Goal: Information Seeking & Learning: Learn about a topic

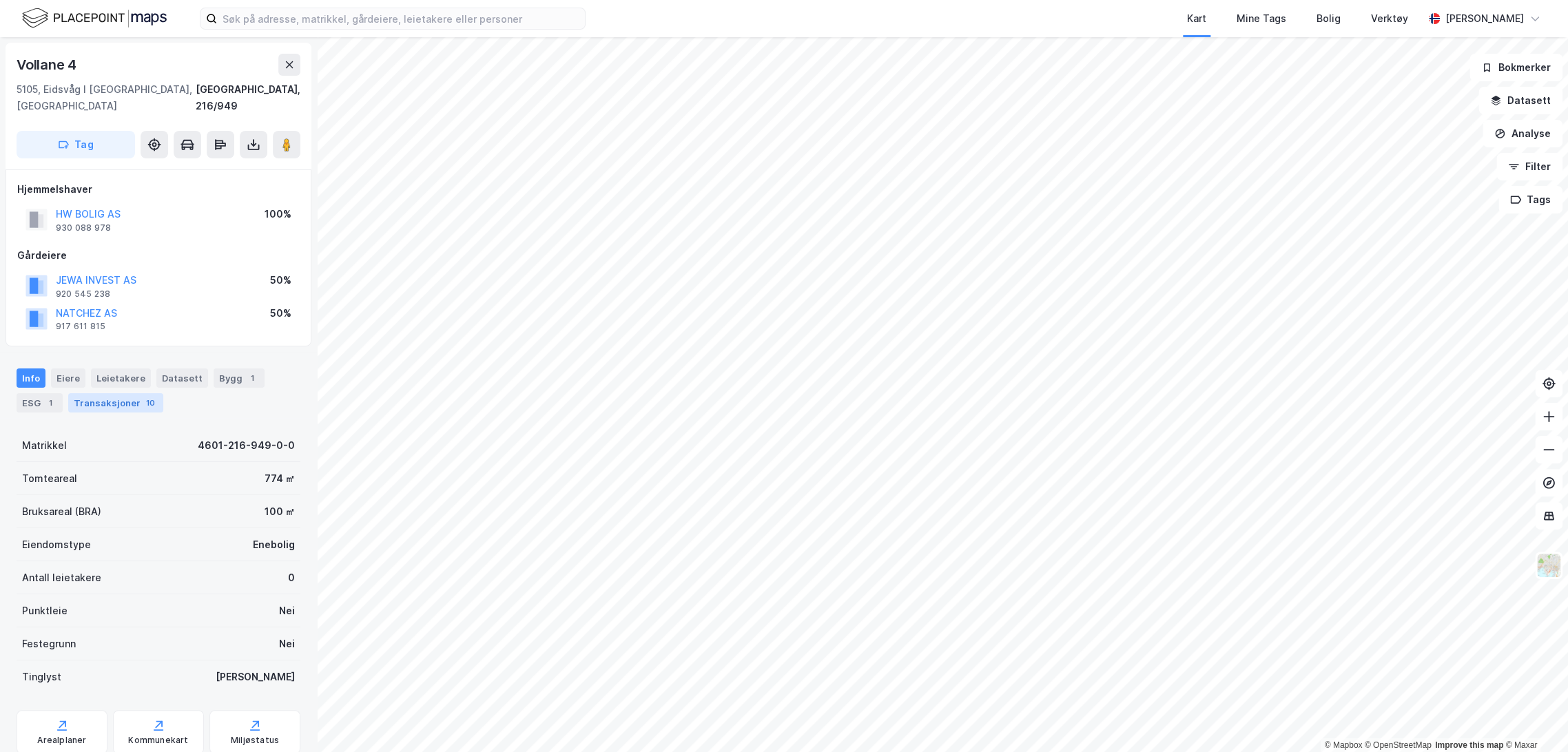
click at [118, 393] on div "Transaksjoner 10" at bounding box center [115, 402] width 95 height 19
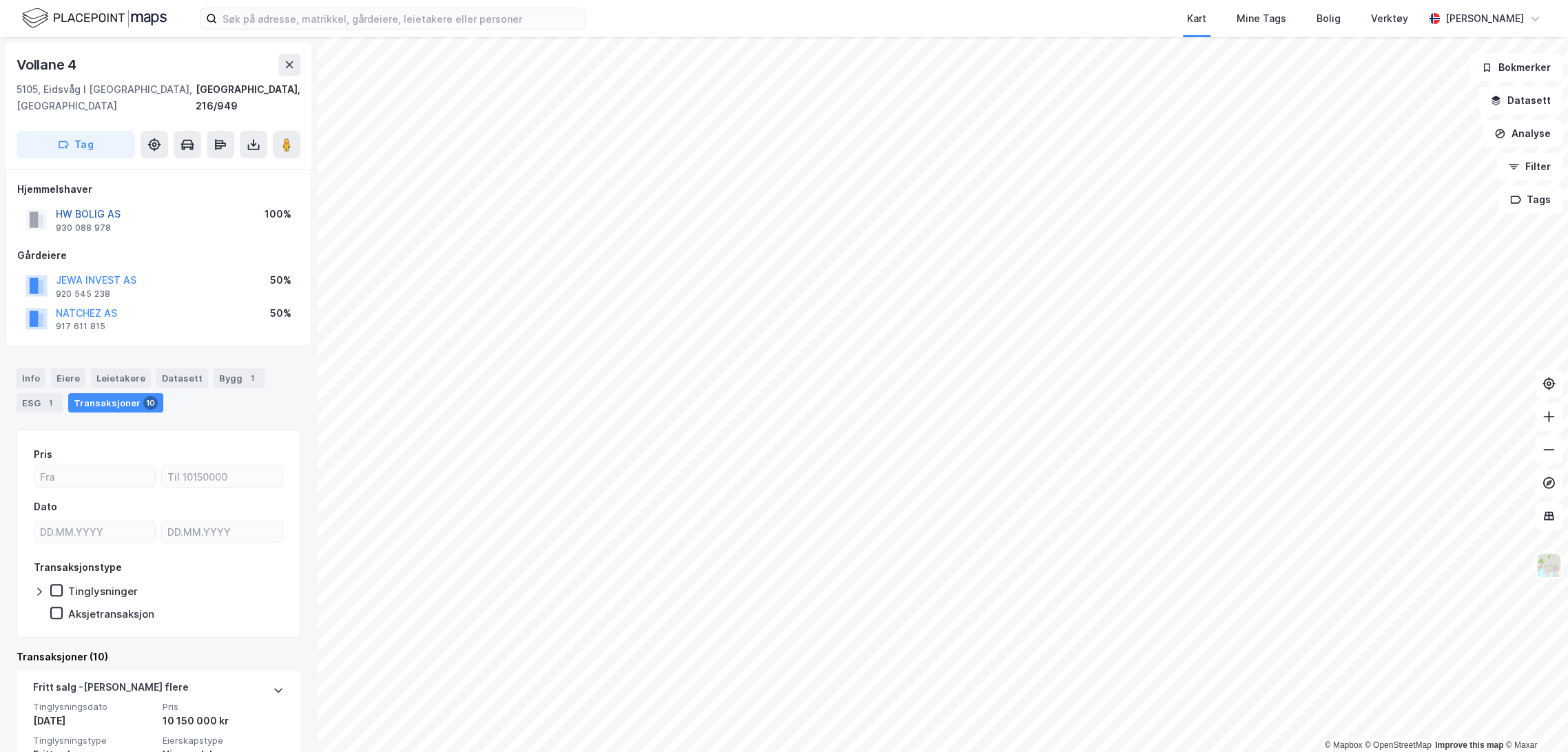
click at [0, 0] on button "HW BOLIG AS" at bounding box center [0, 0] width 0 height 0
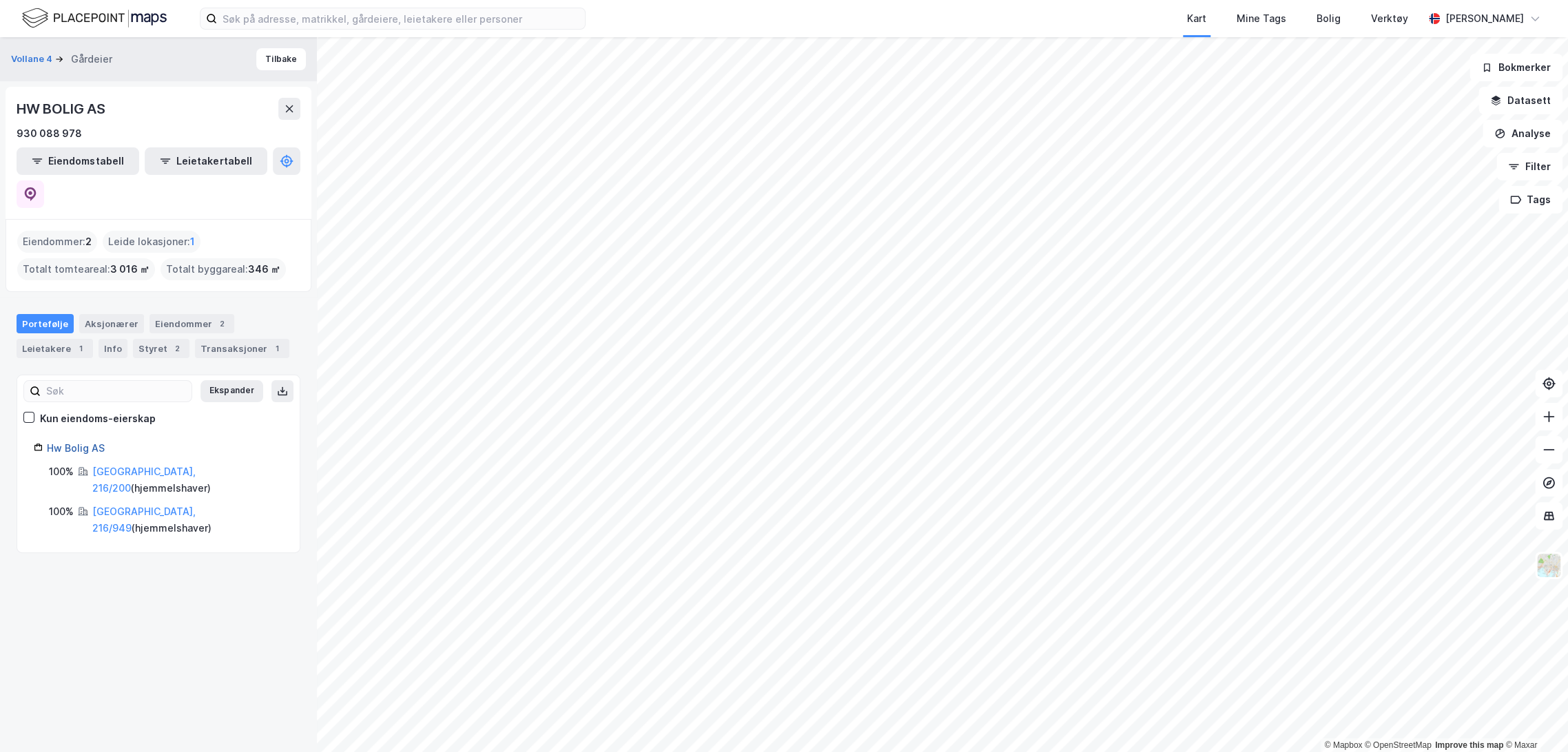
click at [84, 442] on link "Hw Bolig AS" at bounding box center [76, 448] width 58 height 11
click at [112, 314] on div "Aksjonærer" at bounding box center [112, 323] width 65 height 19
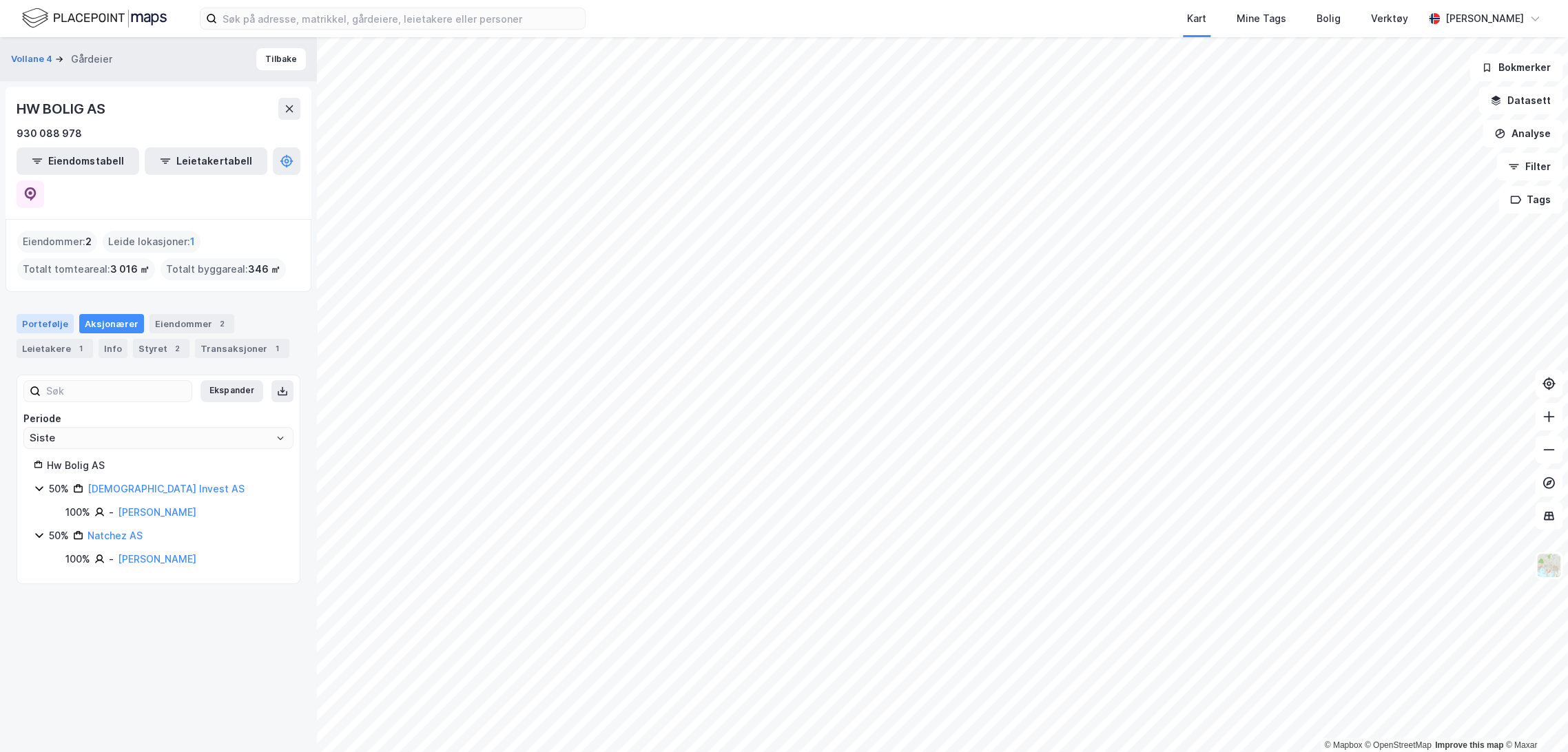
click at [50, 314] on div "Portefølje" at bounding box center [44, 323] width 58 height 19
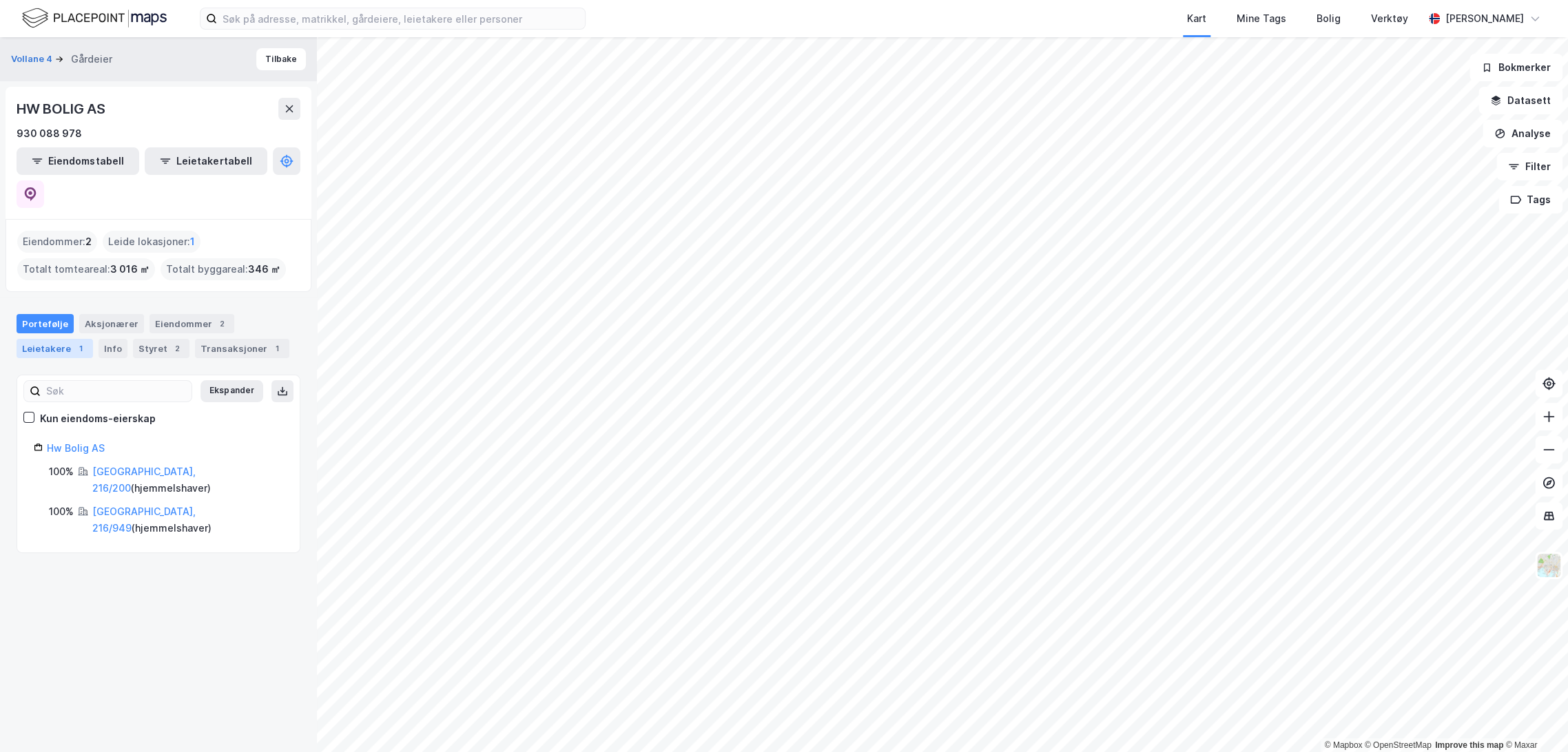
click at [49, 339] on div "Leietakere 1" at bounding box center [54, 349] width 77 height 19
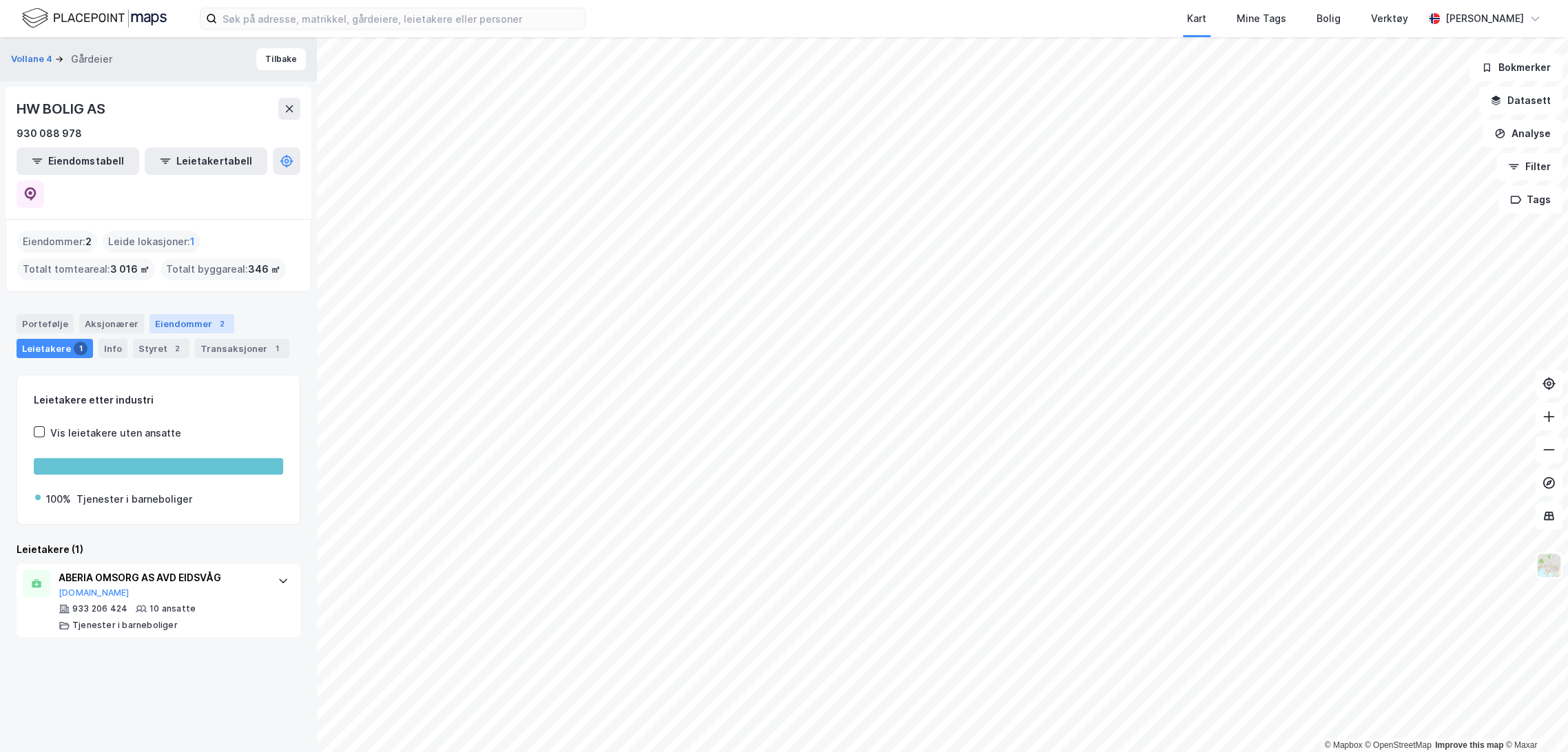
click at [180, 314] on div "Eiendommer 2" at bounding box center [192, 323] width 85 height 19
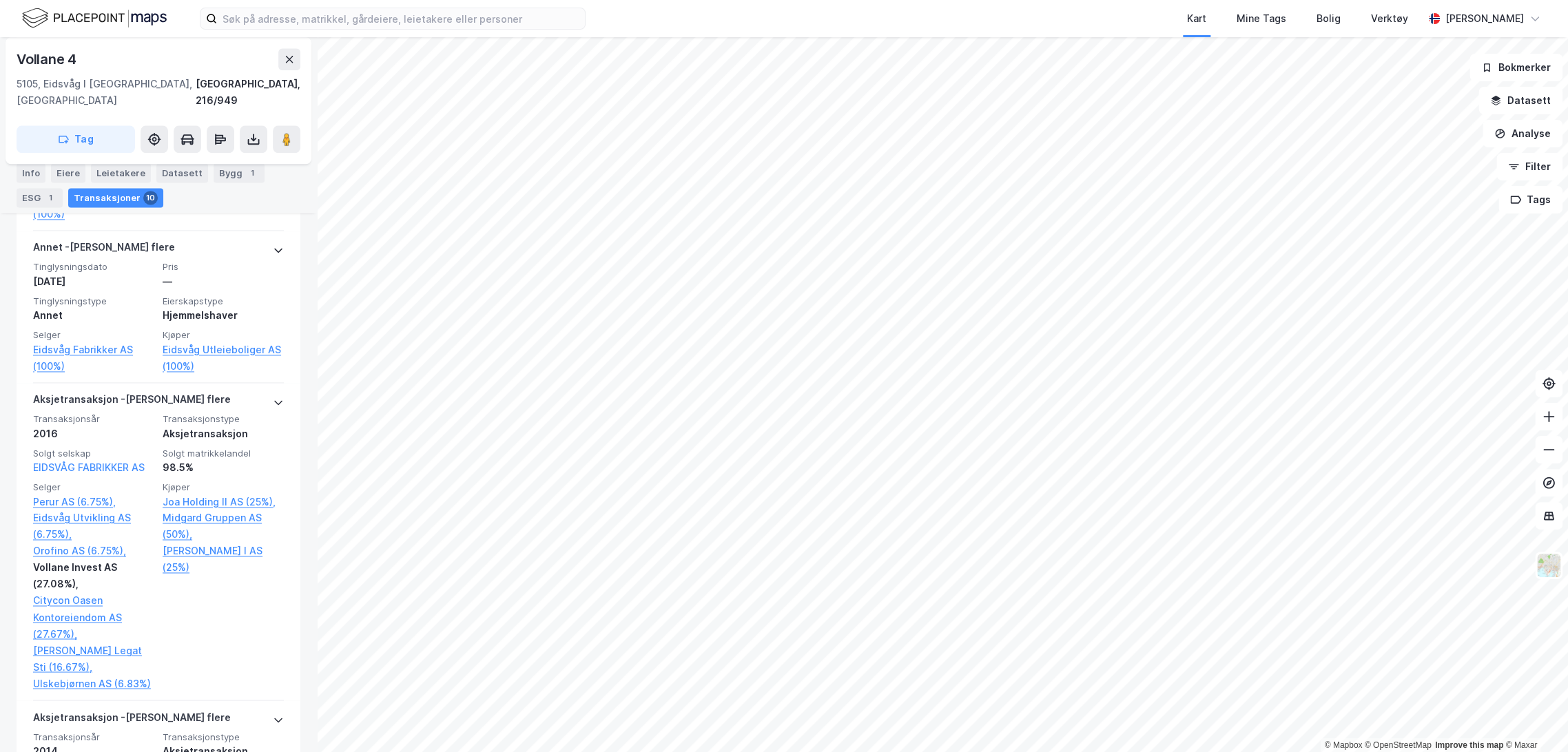
scroll to position [1223, 0]
